Goal: Information Seeking & Learning: Find specific fact

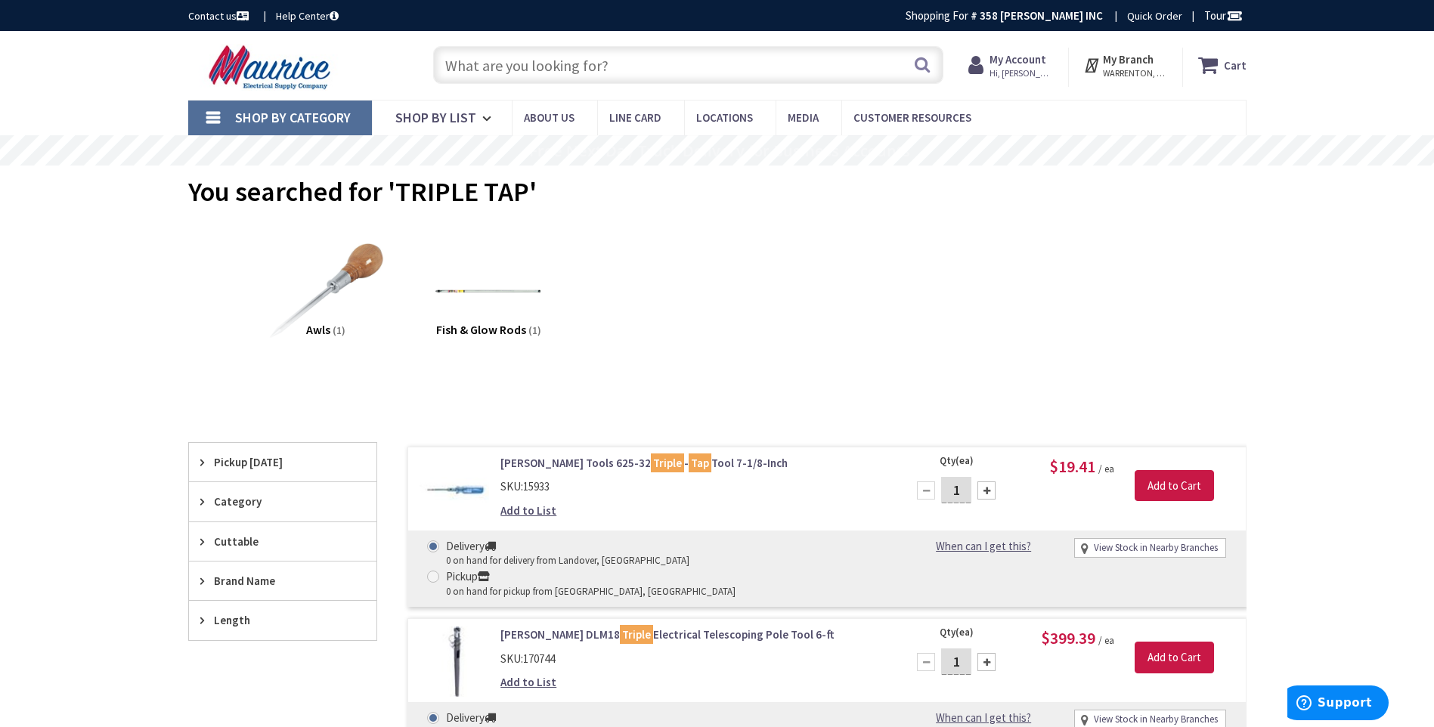
click at [619, 65] on input "text" at bounding box center [688, 65] width 510 height 38
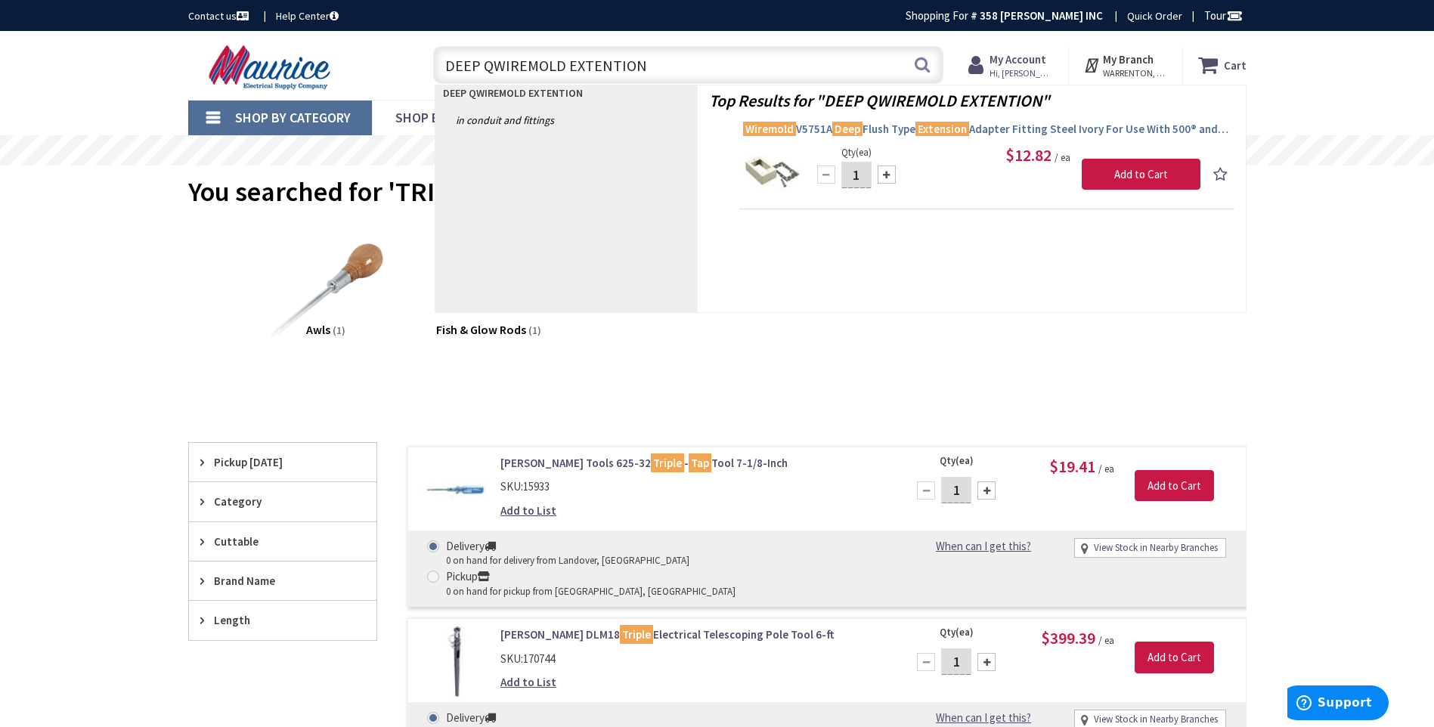
type input "DEEP QWIREMOLD EXTENTION"
click at [1040, 127] on span "Wiremold V5751A Deep Flush Type Extension Adapter Fitting Steel Ivory For Use W…" at bounding box center [986, 129] width 487 height 15
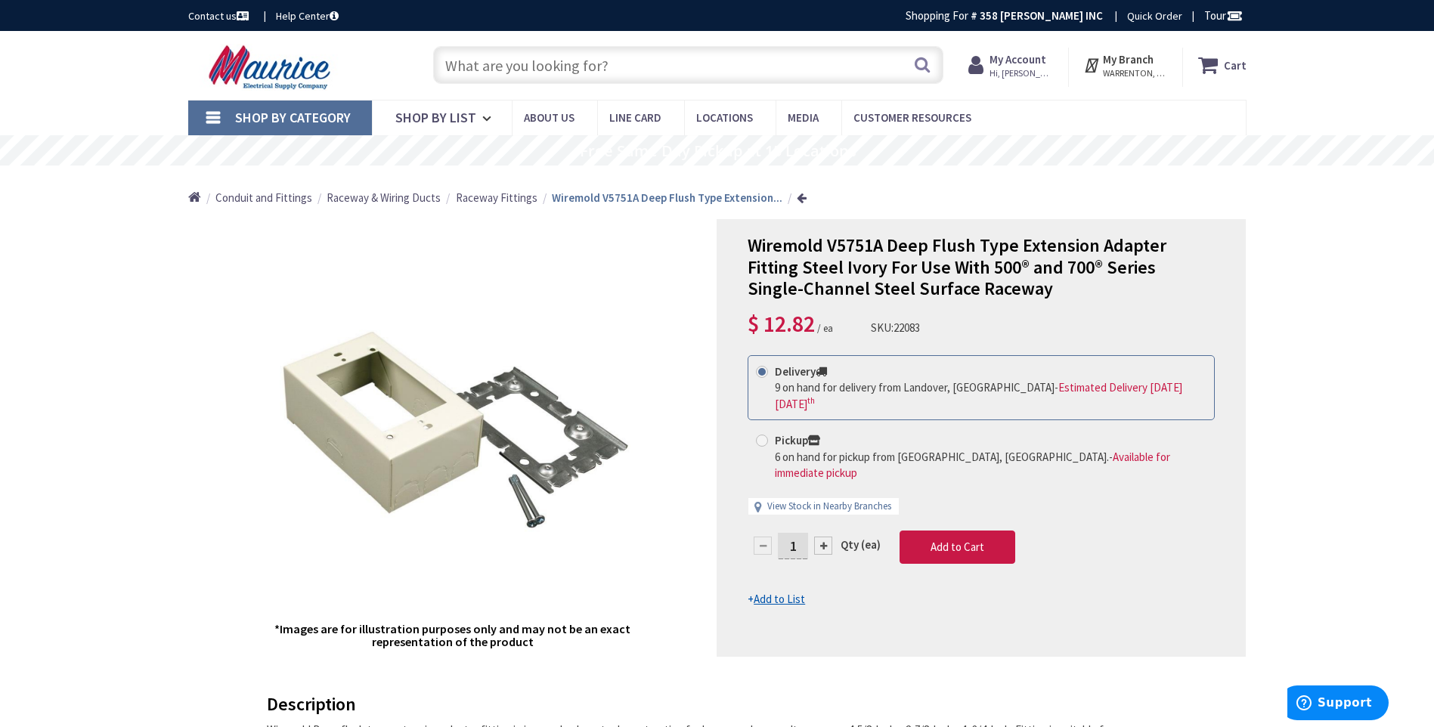
click at [635, 67] on input "text" at bounding box center [688, 65] width 510 height 38
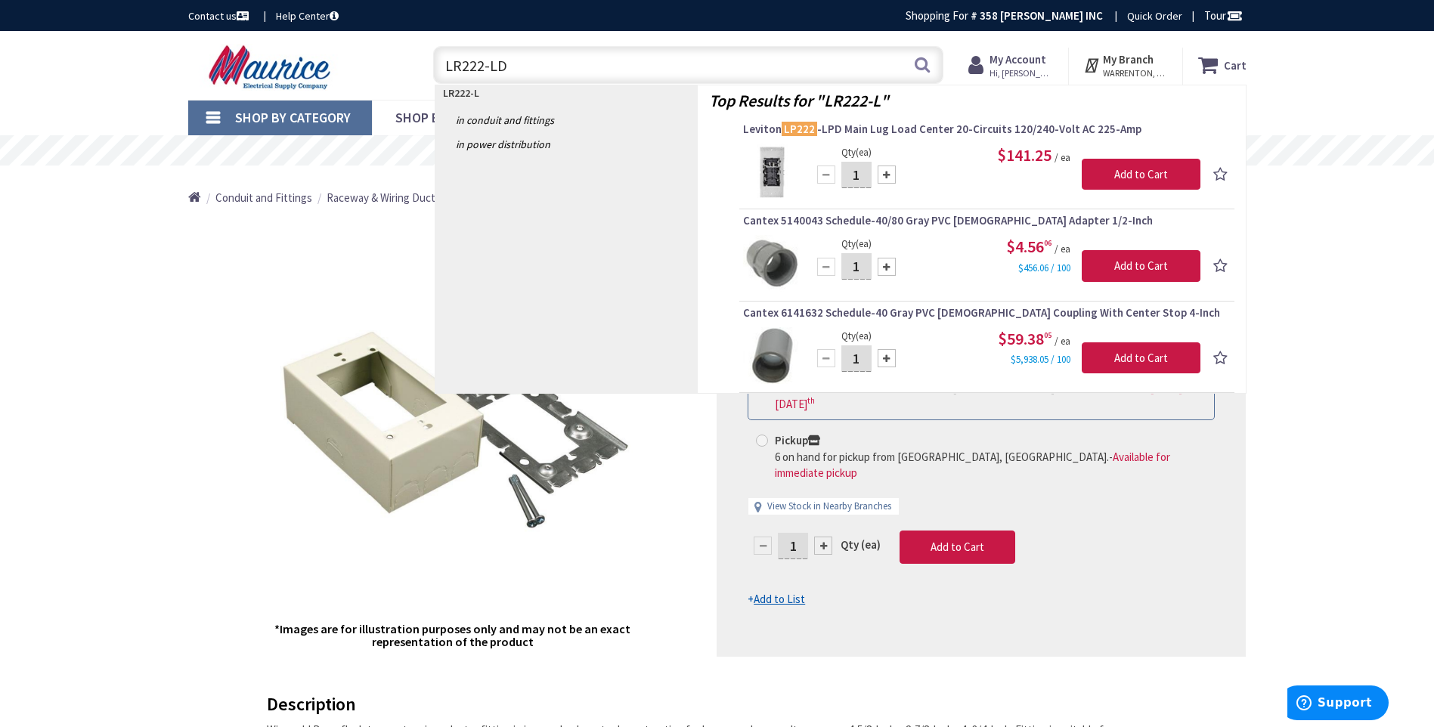
type input "LR222-LDD"
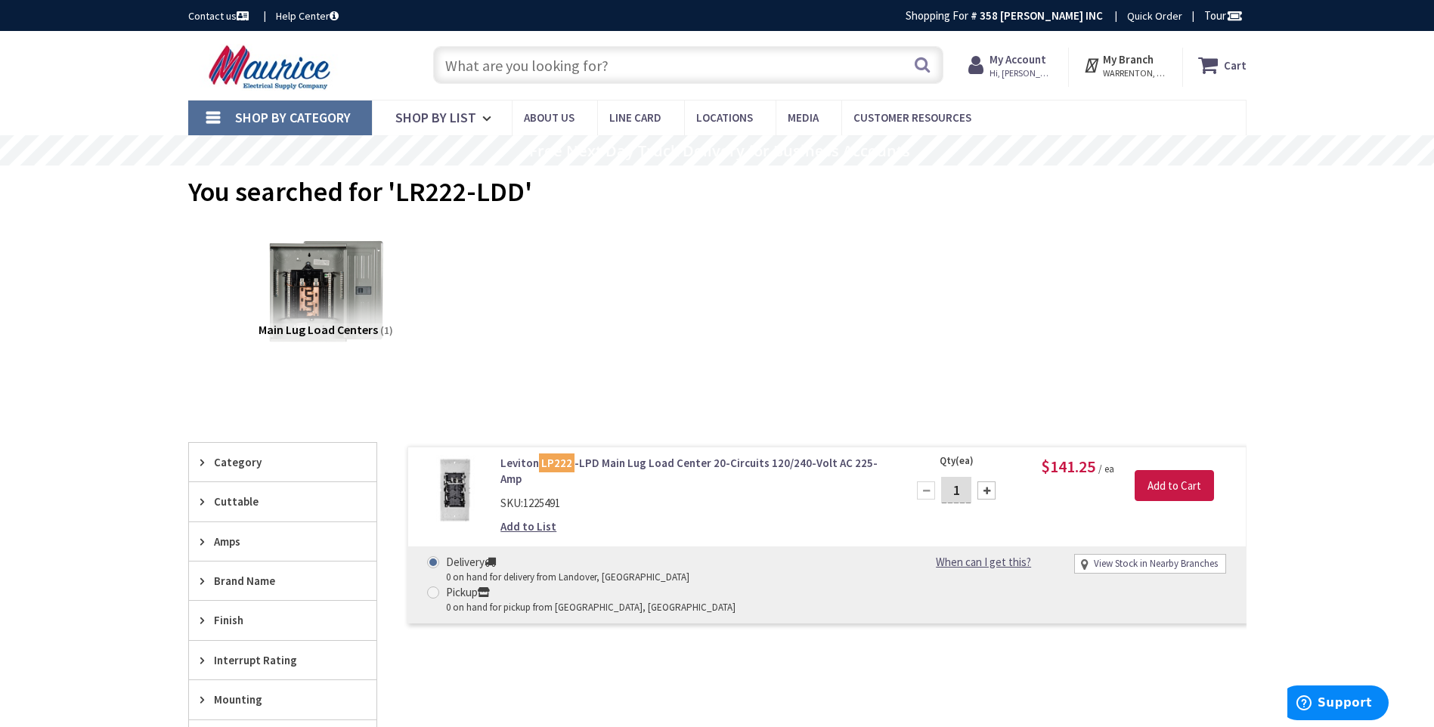
click at [614, 67] on input "text" at bounding box center [688, 65] width 510 height 38
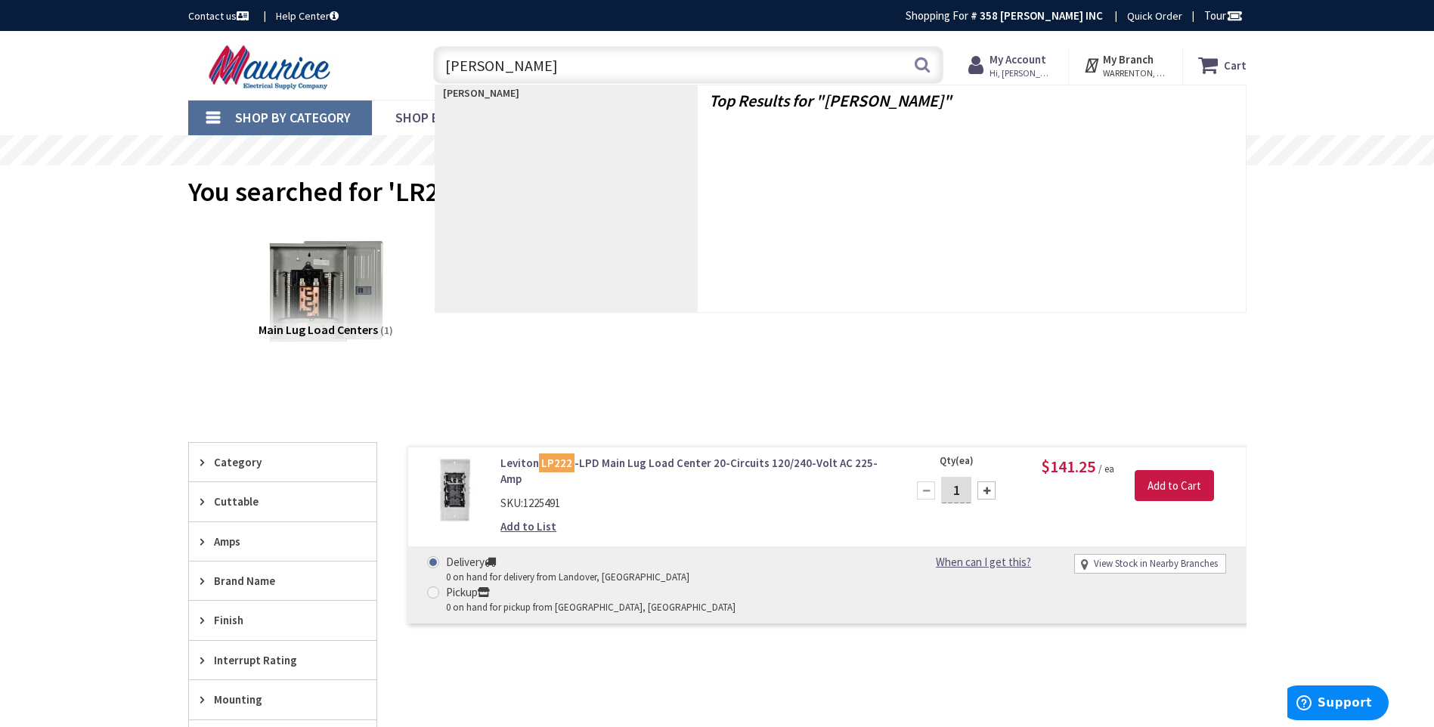
type input "LEVITON LR2"
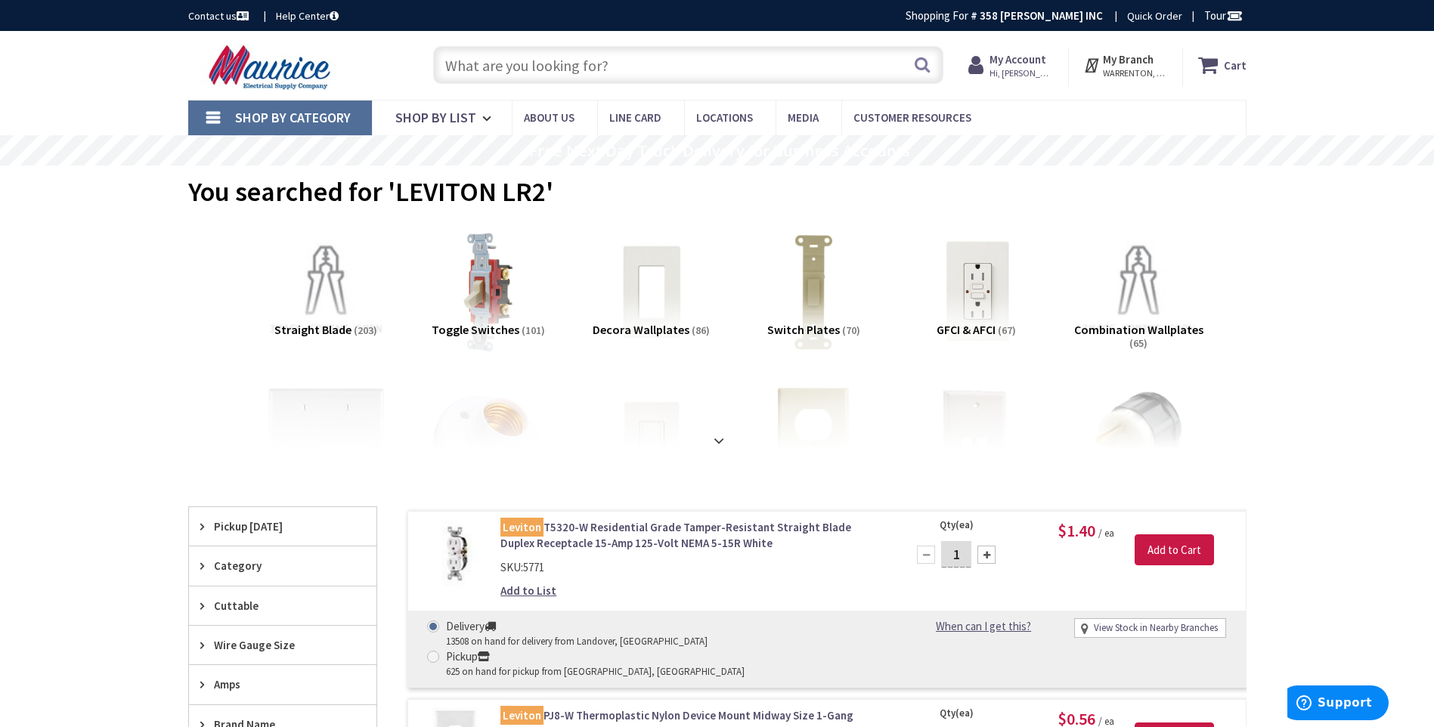
click at [630, 70] on input "text" at bounding box center [688, 65] width 510 height 38
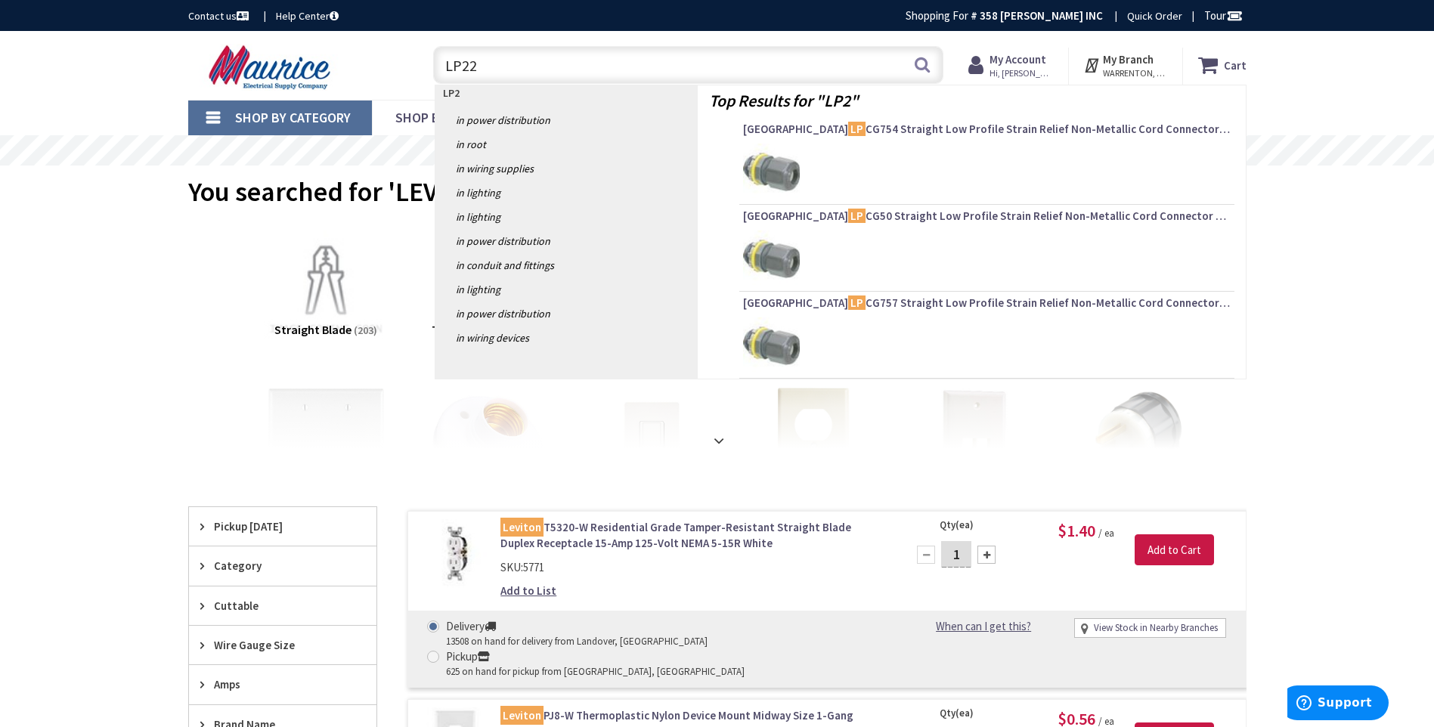
type input "LP220"
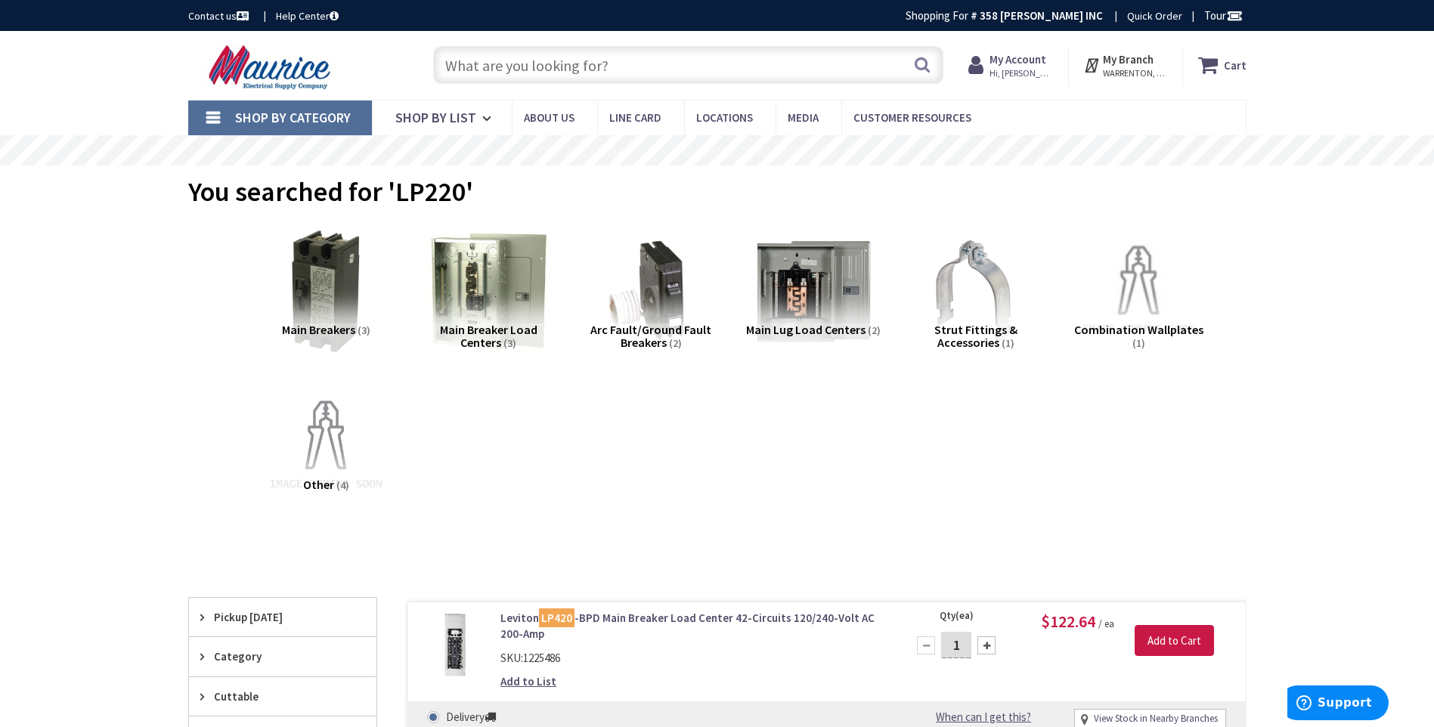
click at [633, 67] on input "text" at bounding box center [688, 65] width 510 height 38
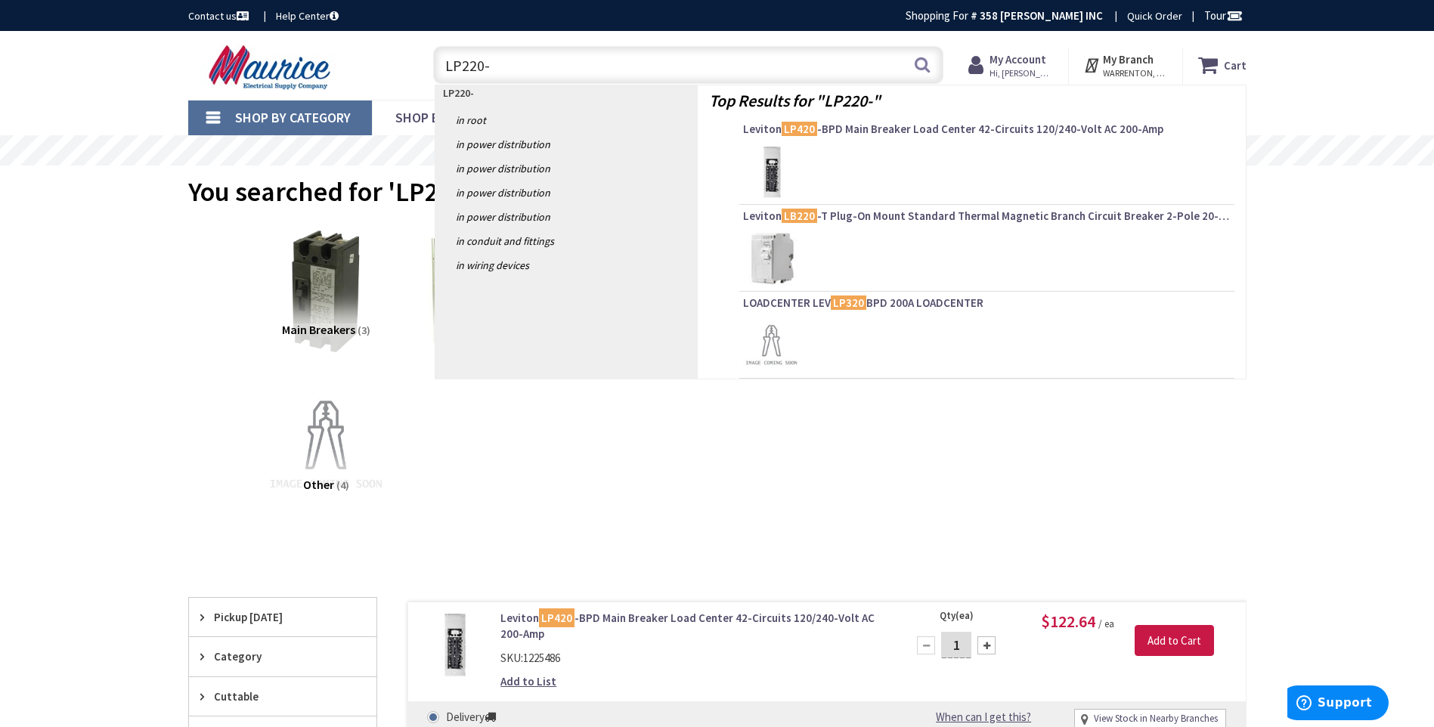
type input "LP220-3"
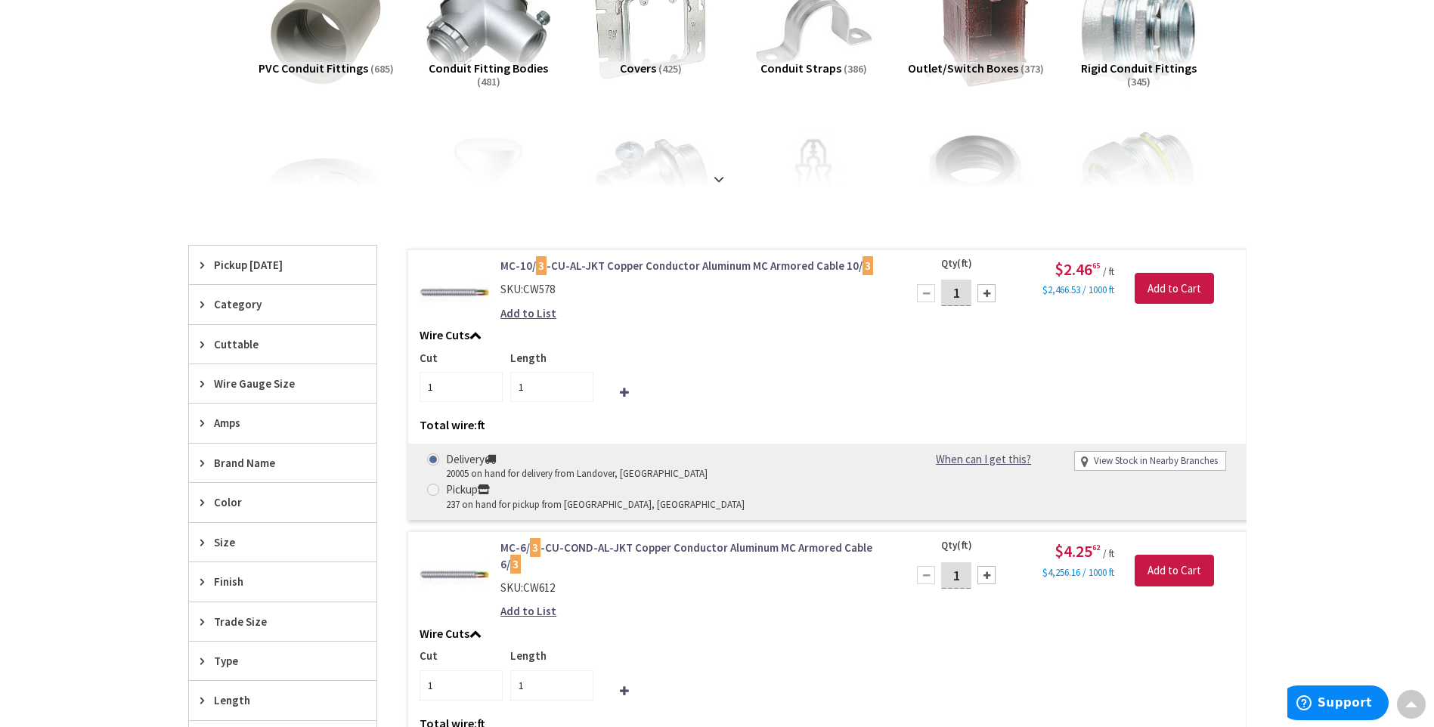
scroll to position [76, 0]
